Goal: Task Accomplishment & Management: Manage account settings

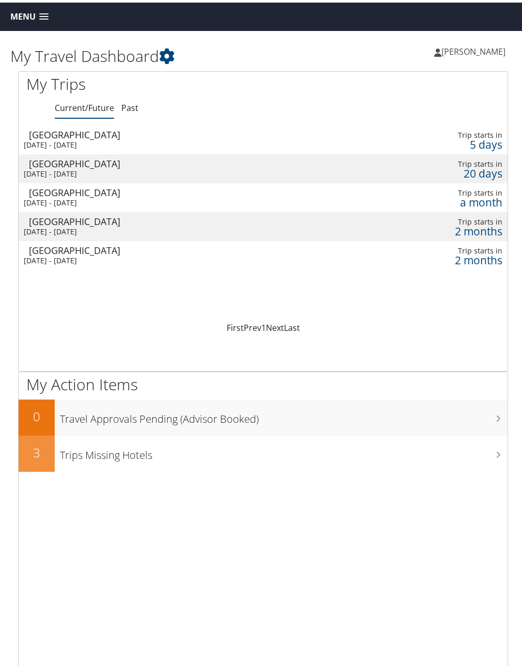
click at [45, 11] on span at bounding box center [43, 14] width 9 height 7
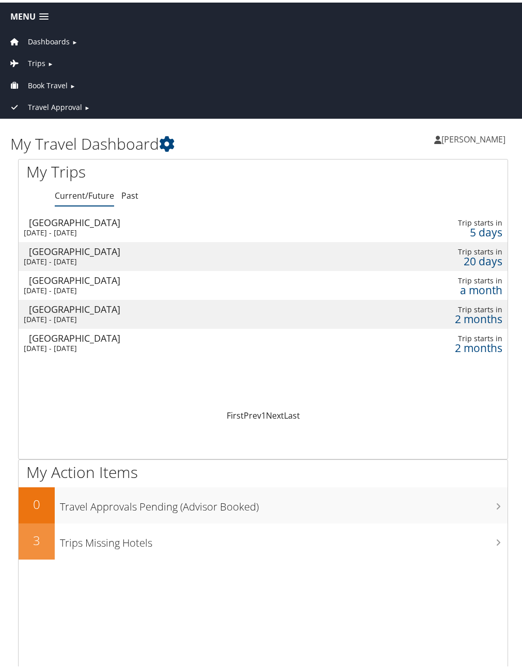
click at [43, 82] on span "Book Travel" at bounding box center [48, 82] width 40 height 11
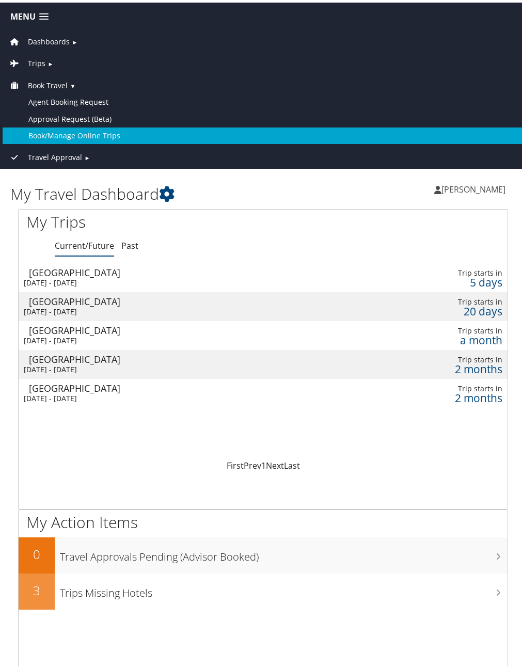
click at [52, 131] on link "Book/Manage Online Trips" at bounding box center [263, 133] width 521 height 17
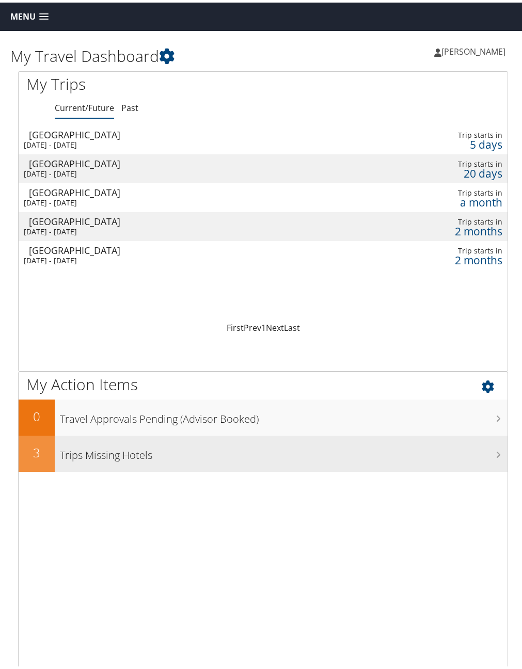
click at [377, 461] on div "Trips Missing Hotels" at bounding box center [281, 451] width 453 height 36
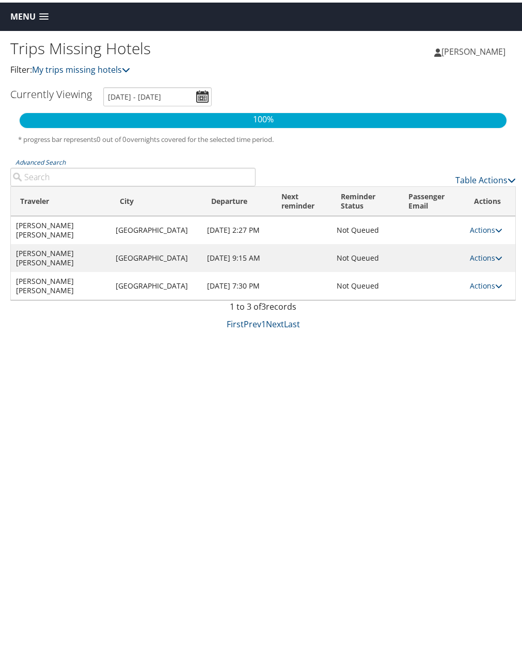
click at [48, 8] on link "Menu" at bounding box center [29, 14] width 49 height 17
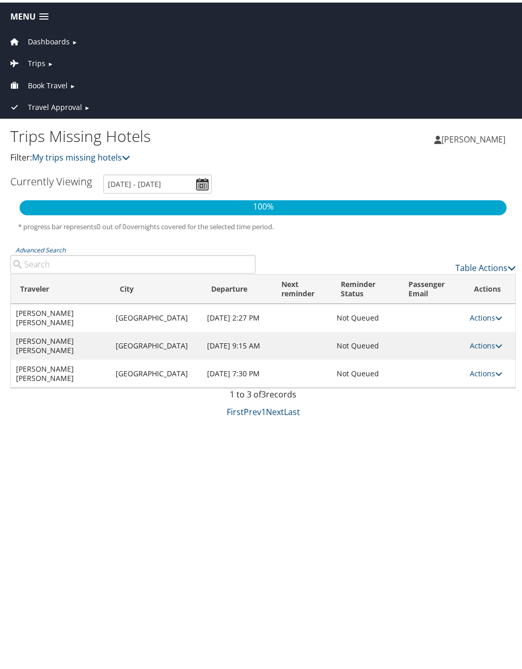
click at [39, 58] on span "Trips" at bounding box center [37, 60] width 18 height 11
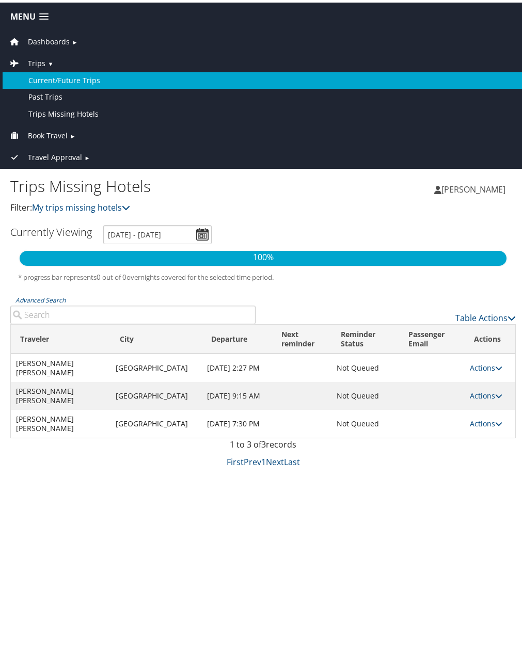
click at [46, 78] on link "Current/Future Trips" at bounding box center [263, 78] width 521 height 17
